Goal: Task Accomplishment & Management: Use online tool/utility

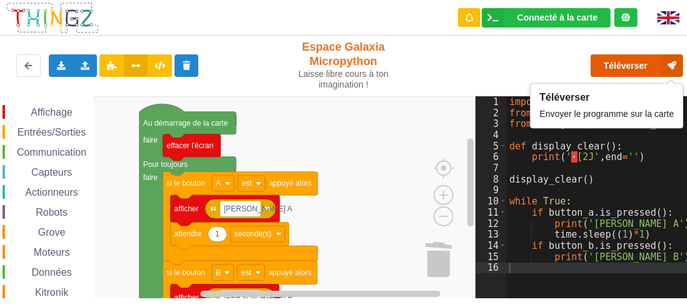
click at [632, 61] on button "Téléverser" at bounding box center [637, 65] width 93 height 23
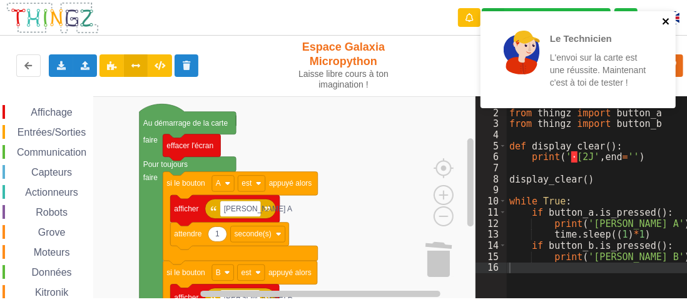
click at [666, 17] on icon "close" at bounding box center [666, 21] width 9 height 10
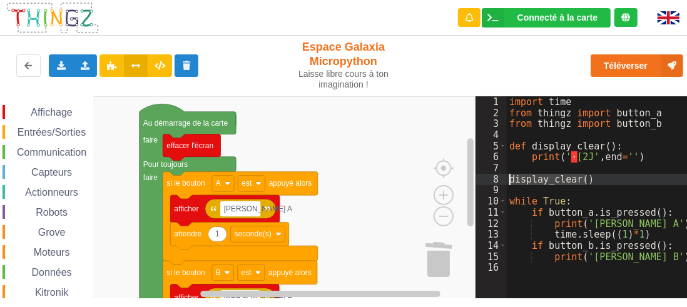
drag, startPoint x: 589, startPoint y: 178, endPoint x: 487, endPoint y: 183, distance: 101.5
click at [487, 183] on div "1 2 3 4 5 6 7 8 9 10 11 12 13 14 15 16 import time from thingz import button_a …" at bounding box center [586, 197] width 220 height 202
click at [665, 212] on div "import time from thingz import button_a from thingz import button_b def display…" at bounding box center [601, 208] width 189 height 225
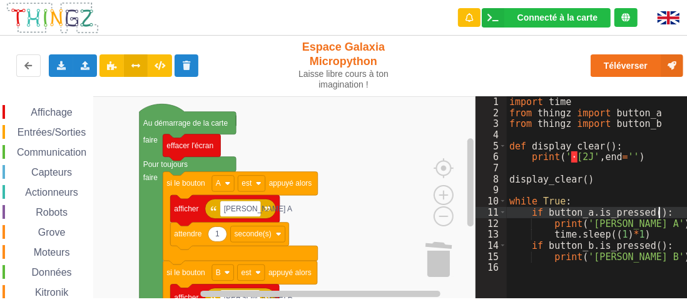
click at [521, 231] on div "import time from thingz import button_a from thingz import button_b def display…" at bounding box center [601, 208] width 189 height 225
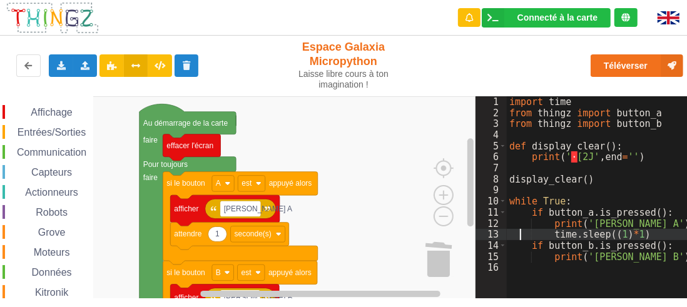
click at [667, 211] on div "import time from thingz import button_a from thingz import button_b def display…" at bounding box center [601, 208] width 189 height 225
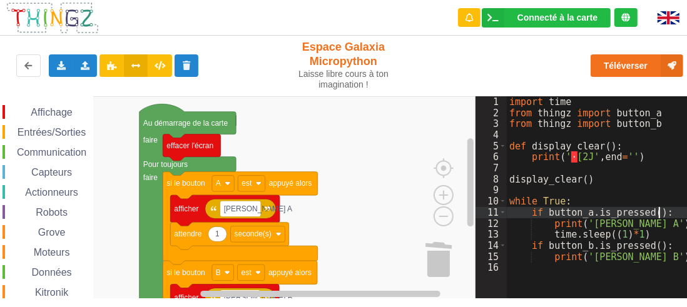
click at [551, 274] on div "import time from thingz import button_a from thingz import button_b def display…" at bounding box center [601, 208] width 189 height 225
click at [668, 211] on div "import time from thingz import button_a from thingz import button_b def display…" at bounding box center [601, 208] width 189 height 225
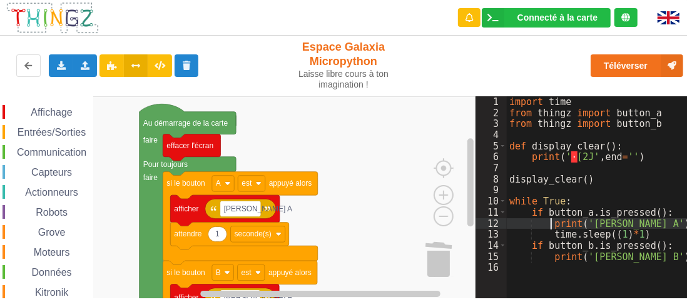
click at [551, 224] on div "import time from thingz import button_a from thingz import button_b def display…" at bounding box center [601, 208] width 189 height 225
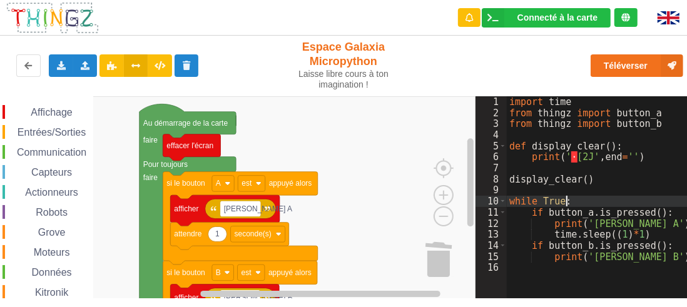
click at [586, 205] on div "import time from thingz import button_a from thingz import button_b def display…" at bounding box center [601, 208] width 189 height 225
click at [158, 67] on icon at bounding box center [160, 65] width 11 height 8
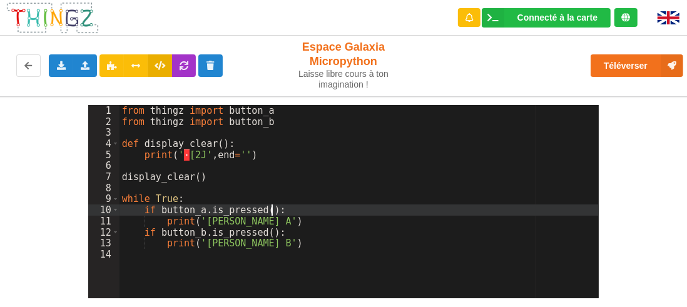
click at [282, 207] on div "from thingz import button_a from thingz import button_b def display_clear ( ) :…" at bounding box center [360, 213] width 480 height 216
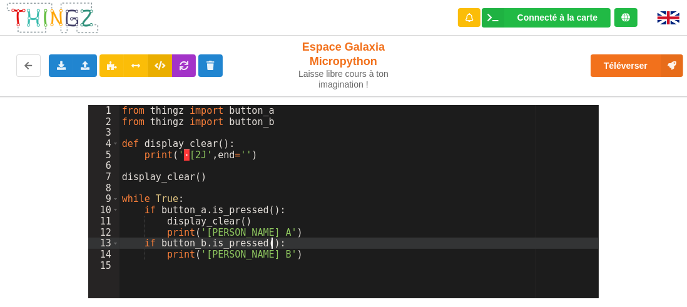
click at [277, 239] on div "from thingz import button_a from thingz import button_b def display_clear ( ) :…" at bounding box center [360, 213] width 480 height 216
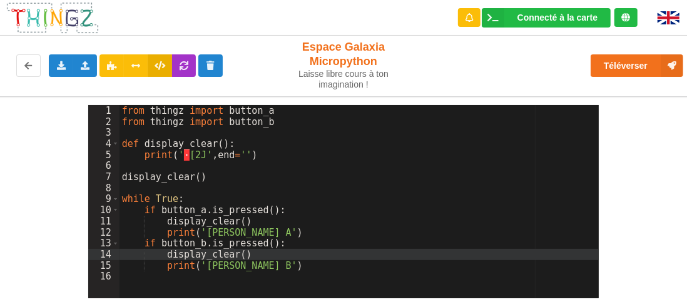
click at [314, 270] on div "from thingz import button_a from thingz import button_b def display_clear ( ) :…" at bounding box center [360, 213] width 480 height 216
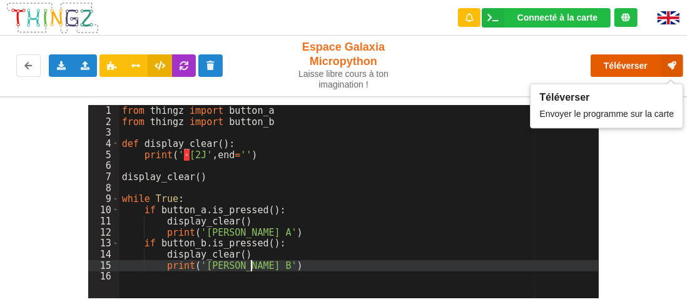
click at [634, 68] on button "Téléverser" at bounding box center [637, 65] width 93 height 23
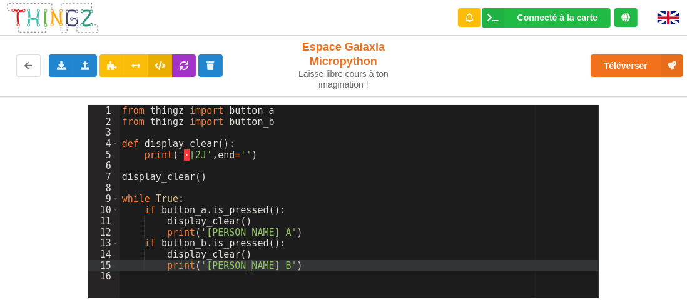
click at [326, 215] on div "from thingz import button_a from thingz import button_b def display_clear ( ) :…" at bounding box center [360, 213] width 480 height 216
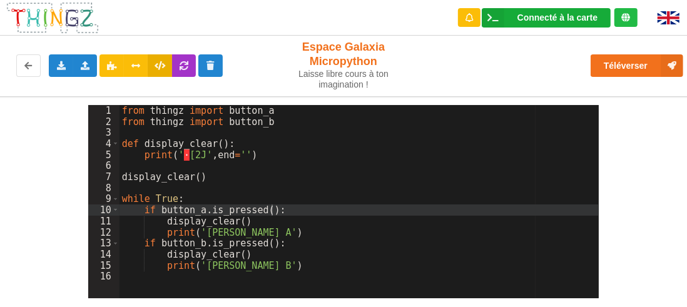
click at [552, 21] on div "Connecté à la carte" at bounding box center [557, 17] width 80 height 9
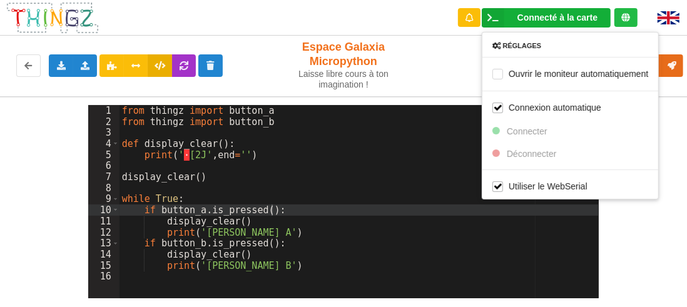
click at [660, 228] on div "1 2 3 4 5 6 7 8 9 10 11 12 13 14 15 16 from thingz import button_a from thingz …" at bounding box center [343, 197] width 705 height 202
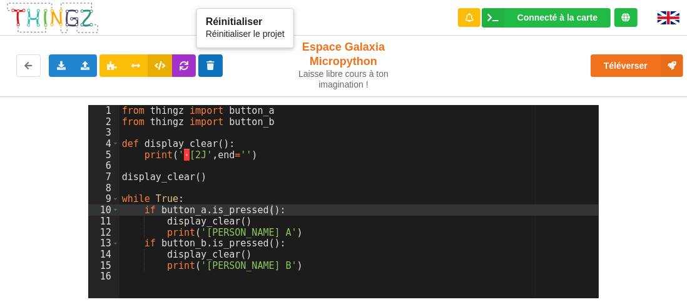
click at [211, 67] on icon at bounding box center [210, 65] width 11 height 8
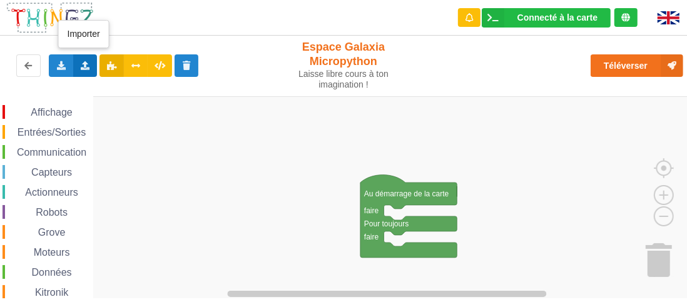
click at [86, 66] on icon at bounding box center [85, 65] width 11 height 8
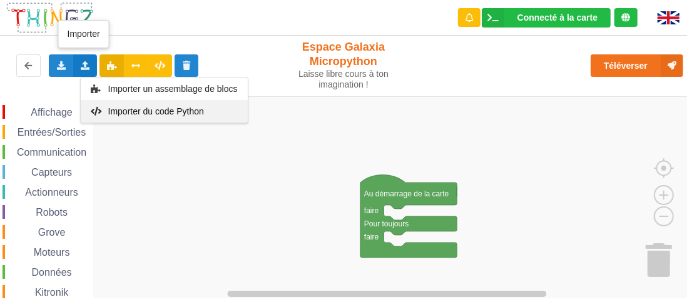
click at [133, 110] on span "Importer du code Python" at bounding box center [156, 111] width 96 height 10
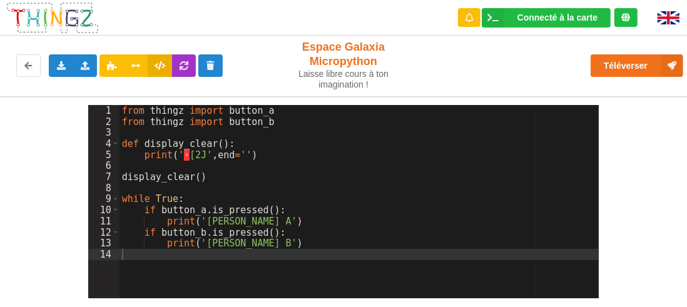
click at [293, 156] on div "from thingz import button_a from thingz import button_b def display_clear ( ) :…" at bounding box center [360, 213] width 480 height 216
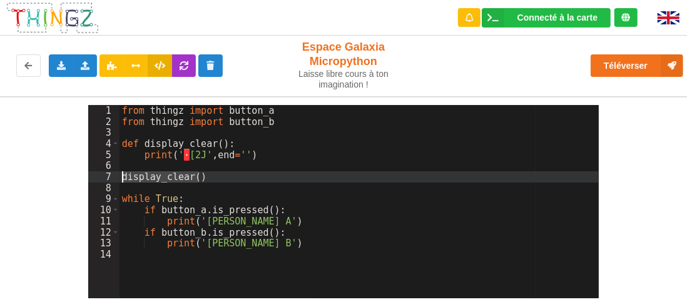
drag, startPoint x: 198, startPoint y: 176, endPoint x: 96, endPoint y: 173, distance: 102.0
click at [85, 177] on div "1 2 3 4 5 6 7 8 9 10 11 12 13 14 from thingz import button_a from thingz import…" at bounding box center [343, 201] width 529 height 193
click at [271, 221] on div "from thingz import button_a from thingz import button_b def display_clear ( ) :…" at bounding box center [360, 213] width 480 height 216
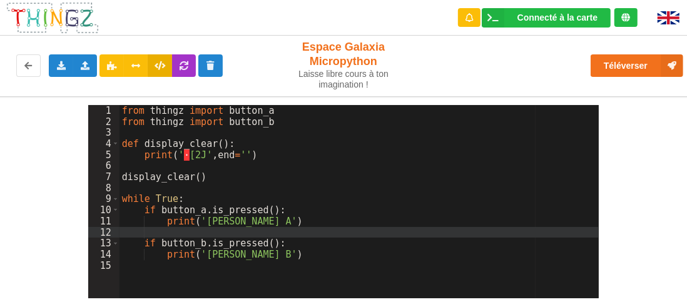
paste textarea
click at [253, 256] on div "from thingz import button_a from thingz import button_b def display_clear ( ) :…" at bounding box center [360, 213] width 480 height 216
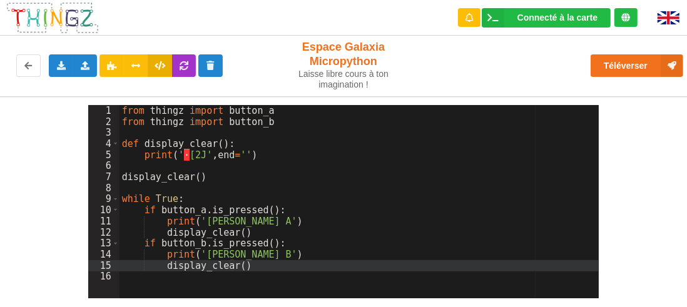
click at [334, 245] on div "from thingz import button_a from thingz import button_b def display_clear ( ) :…" at bounding box center [360, 213] width 480 height 216
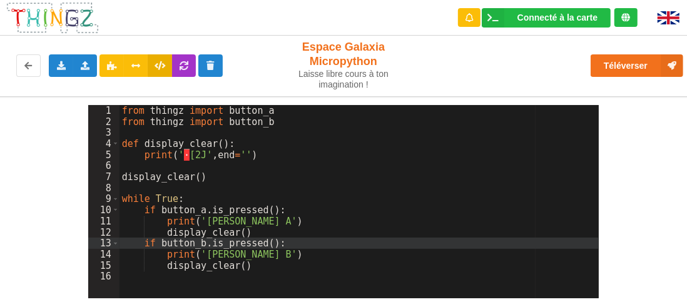
click at [334, 244] on div "from thingz import button_a from thingz import button_b def display_clear ( ) :…" at bounding box center [360, 213] width 480 height 216
click at [106, 62] on icon at bounding box center [111, 65] width 11 height 8
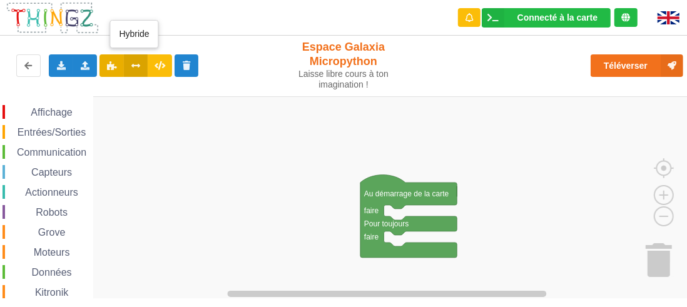
click at [133, 66] on icon at bounding box center [136, 65] width 11 height 8
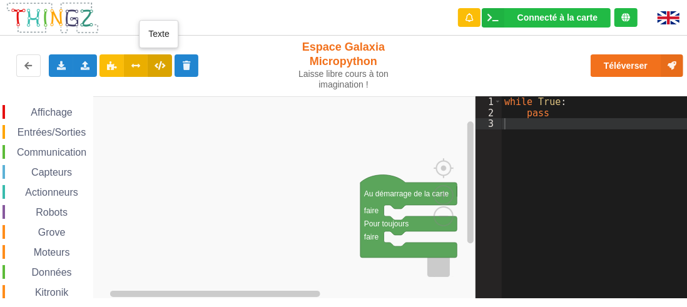
click at [158, 63] on icon at bounding box center [160, 65] width 11 height 8
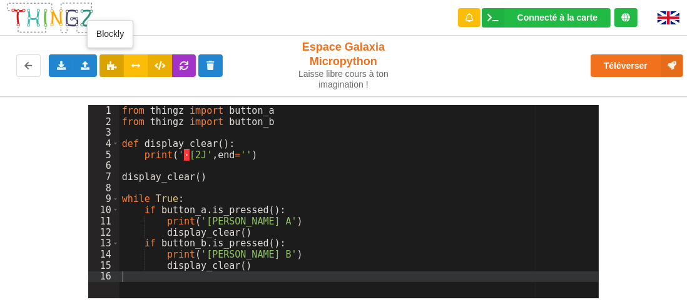
click at [110, 64] on icon at bounding box center [111, 65] width 11 height 8
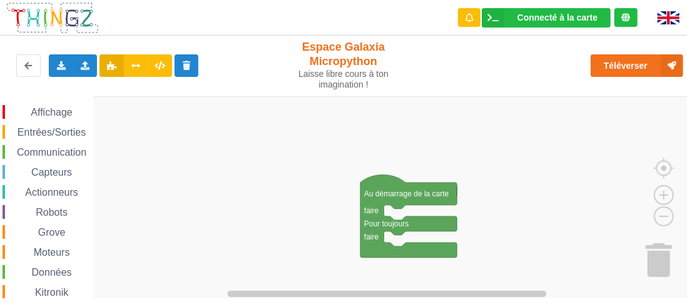
click at [51, 111] on span "Affichage" at bounding box center [51, 112] width 45 height 11
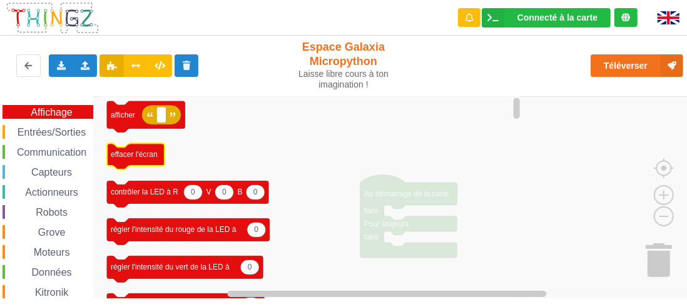
click at [142, 161] on icon "Espace de travail de Blocky" at bounding box center [136, 156] width 58 height 26
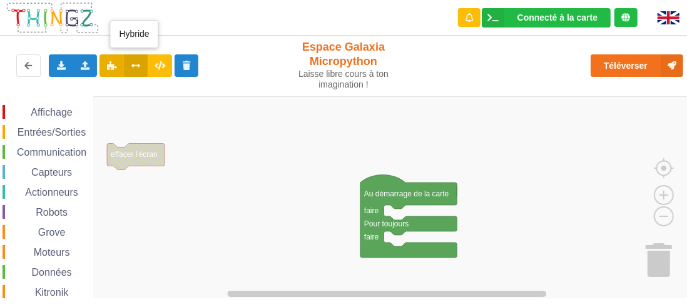
click at [138, 66] on icon at bounding box center [136, 65] width 11 height 8
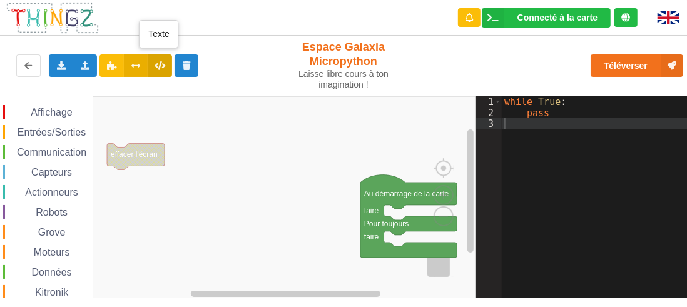
click at [158, 67] on icon at bounding box center [160, 65] width 11 height 8
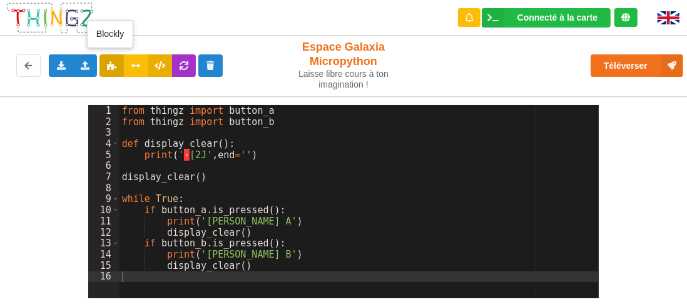
click at [108, 63] on icon at bounding box center [111, 65] width 11 height 8
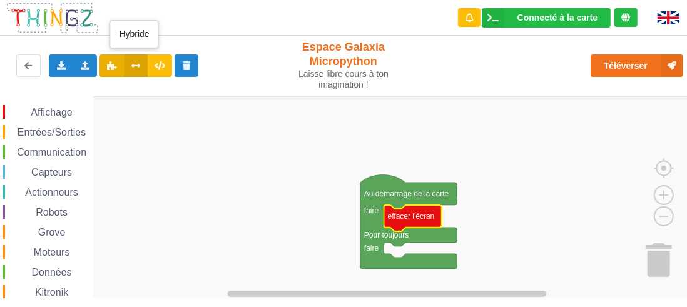
click at [136, 64] on icon at bounding box center [136, 65] width 11 height 8
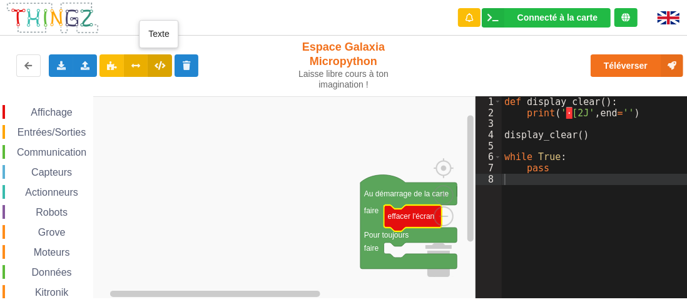
click at [160, 67] on icon at bounding box center [160, 65] width 11 height 8
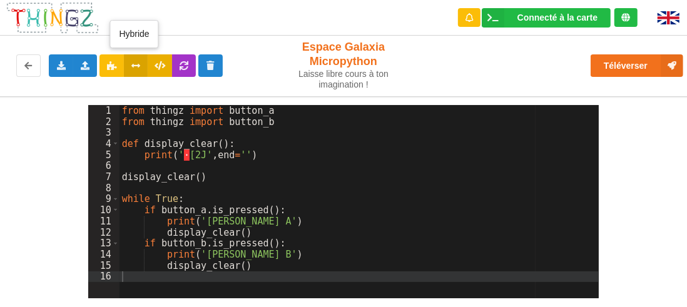
click at [136, 63] on icon at bounding box center [136, 65] width 11 height 8
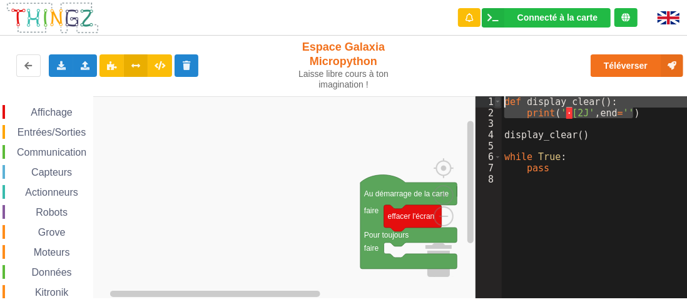
drag, startPoint x: 641, startPoint y: 115, endPoint x: 498, endPoint y: 99, distance: 143.6
click at [498, 99] on div "1 2 3 4 5 6 7 8 def display_clear ( ) : print ( ' · [2J' , end = '' ) display_c…" at bounding box center [586, 197] width 220 height 202
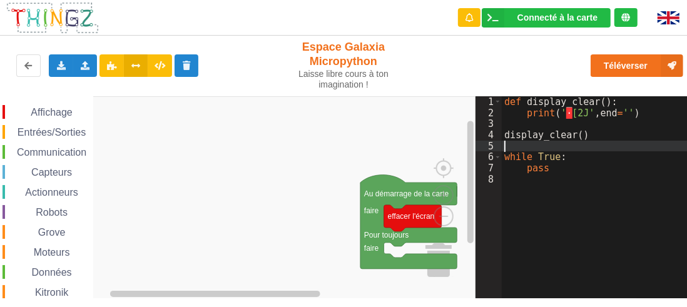
click at [597, 147] on div "def display_clear ( ) : print ( ' · [2J' , end = '' ) display_clear ( ) while T…" at bounding box center [599, 208] width 194 height 225
click at [579, 134] on div "def display_clear ( ) : print ( ' · [2J' , end = '' ) display_clear ( ) while T…" at bounding box center [599, 208] width 194 height 225
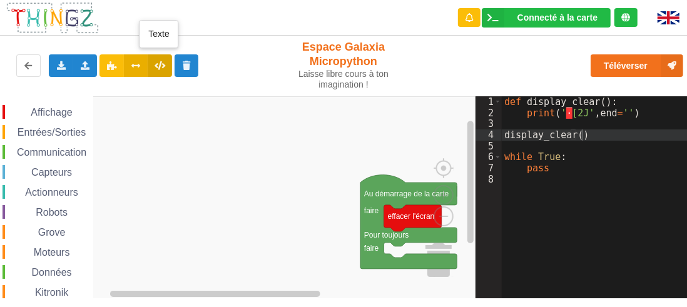
click at [156, 61] on icon at bounding box center [160, 65] width 11 height 8
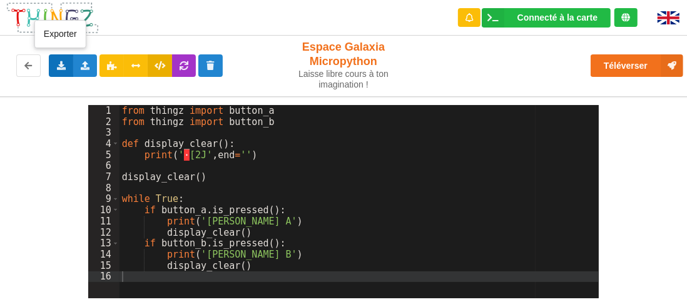
click at [59, 63] on icon at bounding box center [61, 65] width 11 height 8
click at [86, 66] on icon at bounding box center [85, 65] width 11 height 8
click at [456, 65] on div "Téléverser" at bounding box center [550, 66] width 283 height 40
click at [80, 63] on icon at bounding box center [85, 65] width 11 height 8
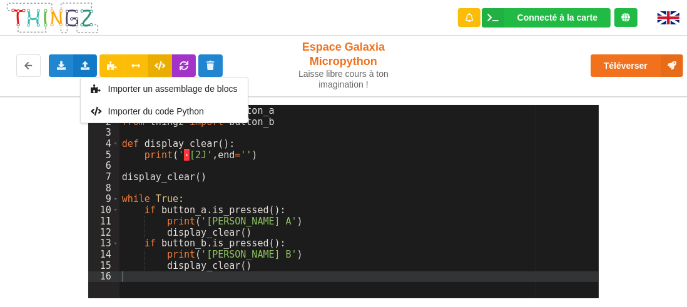
click at [361, 158] on div "from thingz import button_a from thingz import button_b def display_clear ( ) :…" at bounding box center [360, 213] width 480 height 216
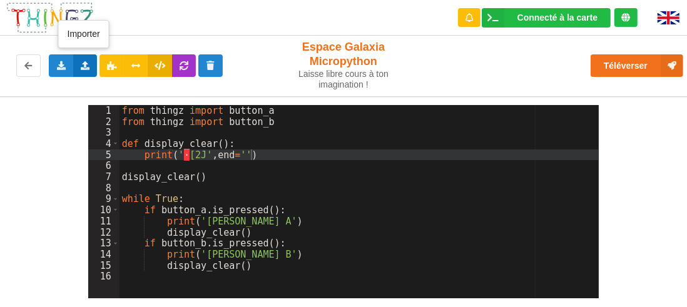
click at [83, 63] on icon at bounding box center [85, 65] width 11 height 8
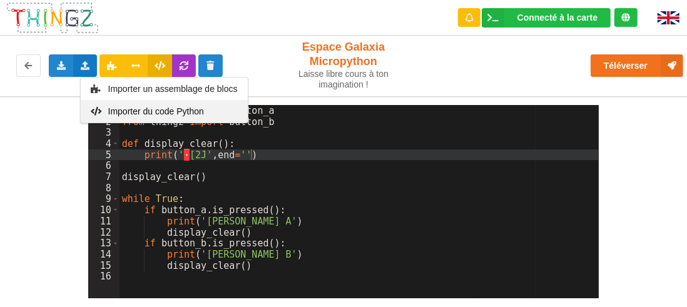
click at [121, 113] on span "Importer du code Python" at bounding box center [156, 111] width 96 height 10
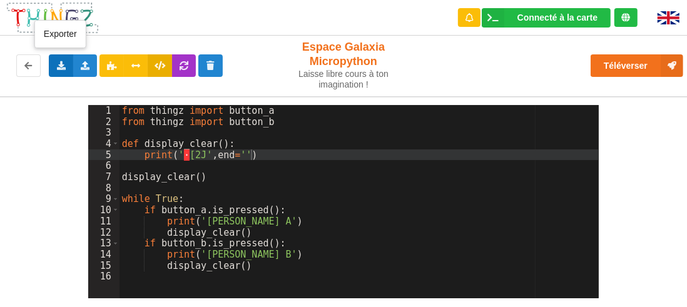
click at [61, 69] on icon at bounding box center [61, 65] width 11 height 8
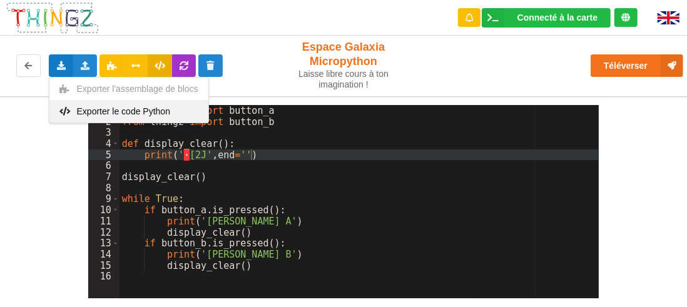
click at [75, 109] on div "Exporter le code Python" at bounding box center [128, 111] width 159 height 23
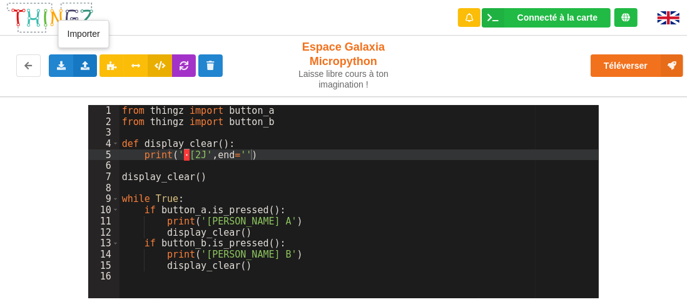
click at [82, 66] on icon at bounding box center [85, 65] width 11 height 8
click at [61, 69] on icon at bounding box center [61, 65] width 11 height 8
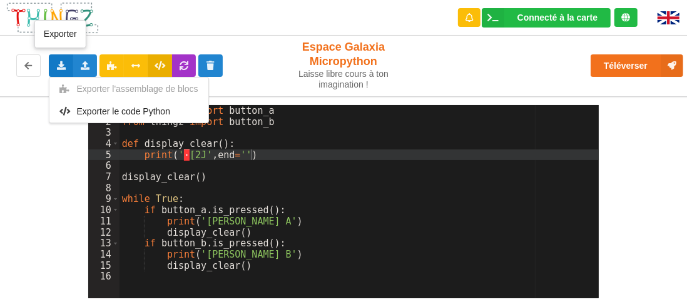
click at [106, 114] on span "Exporter le code Python" at bounding box center [123, 111] width 93 height 10
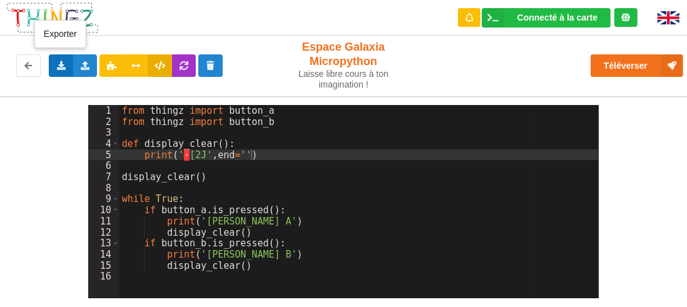
click at [61, 67] on icon at bounding box center [61, 65] width 11 height 8
drag, startPoint x: 11, startPoint y: 160, endPoint x: 56, endPoint y: 119, distance: 60.7
click at [22, 153] on div "1 2 3 4 5 6 7 8 9 10 11 12 13 14 15 16 from thingz import button_a from thingz …" at bounding box center [343, 197] width 705 height 202
click at [86, 67] on icon at bounding box center [85, 65] width 11 height 8
drag, startPoint x: 36, startPoint y: 165, endPoint x: 43, endPoint y: 160, distance: 9.0
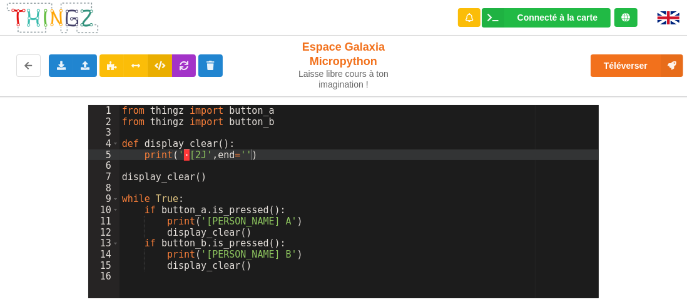
click at [38, 163] on div "1 2 3 4 5 6 7 8 9 10 11 12 13 14 15 16 from thingz import button_a from thingz …" at bounding box center [343, 197] width 705 height 202
click at [81, 60] on div "Importer un assemblage de blocs Importer du code Python" at bounding box center [85, 65] width 24 height 23
